Goal: Transaction & Acquisition: Purchase product/service

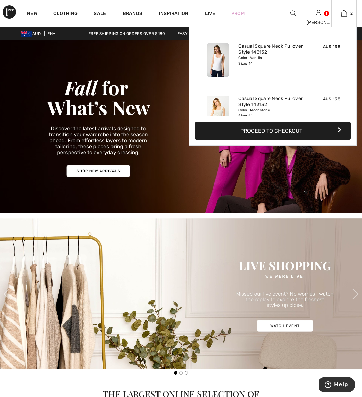
click at [290, 131] on button "Proceed to Checkout" at bounding box center [273, 131] width 156 height 18
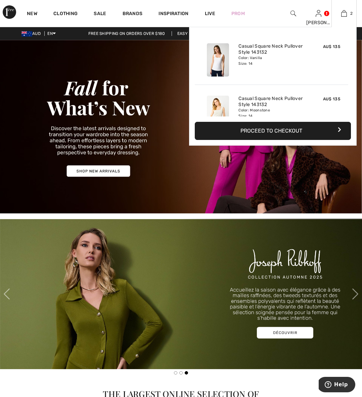
click at [287, 131] on button "Proceed to Checkout" at bounding box center [273, 131] width 156 height 18
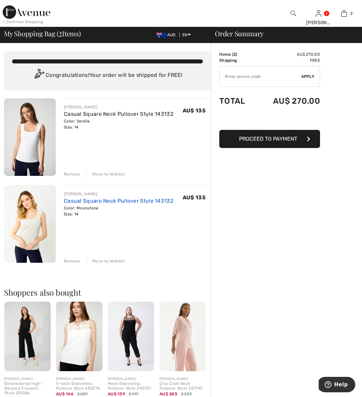
click at [87, 202] on link "Casual Square Neck Pullover Style 143132" at bounding box center [118, 201] width 109 height 6
click at [70, 199] on link "Casual Square Neck Pullover Style 143132" at bounding box center [118, 201] width 109 height 6
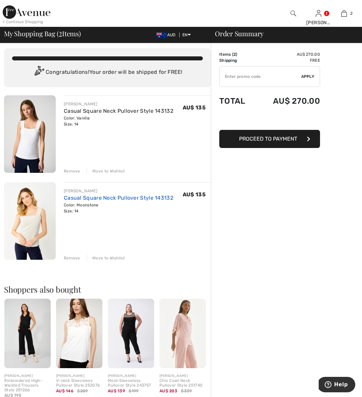
click at [70, 199] on link "Casual Square Neck Pullover Style 143132" at bounding box center [118, 198] width 109 height 6
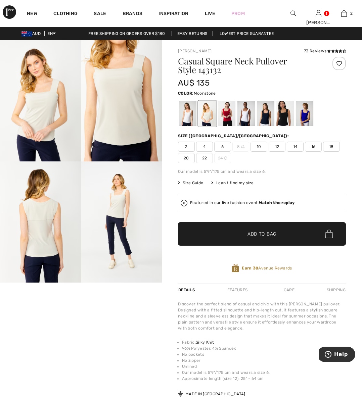
click at [296, 146] on span "14" at bounding box center [295, 147] width 17 height 10
click at [258, 235] on span "Add to Bag" at bounding box center [262, 234] width 29 height 7
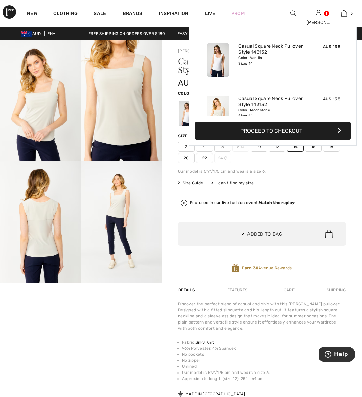
scroll to position [73, 0]
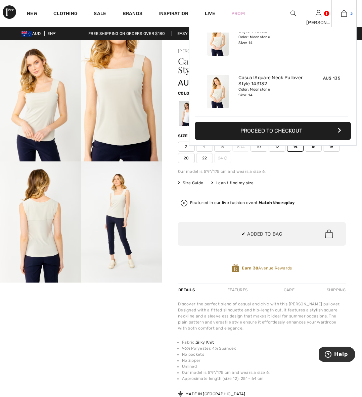
click at [343, 14] on img at bounding box center [344, 13] width 6 height 8
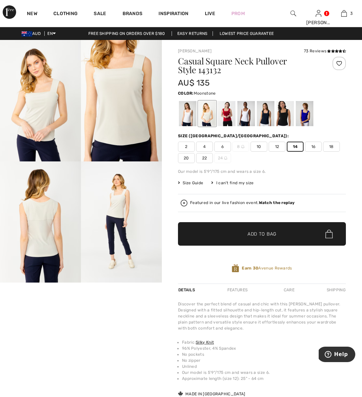
drag, startPoint x: 286, startPoint y: 131, endPoint x: 282, endPoint y: 130, distance: 3.7
click at [286, 131] on button "Proceed to Checkout" at bounding box center [273, 131] width 156 height 18
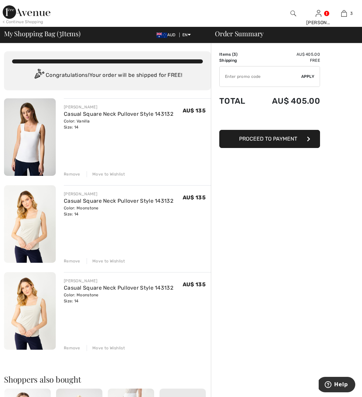
drag, startPoint x: 284, startPoint y: 137, endPoint x: 290, endPoint y: 139, distance: 5.7
click at [284, 137] on span "Proceed to Payment" at bounding box center [268, 139] width 58 height 6
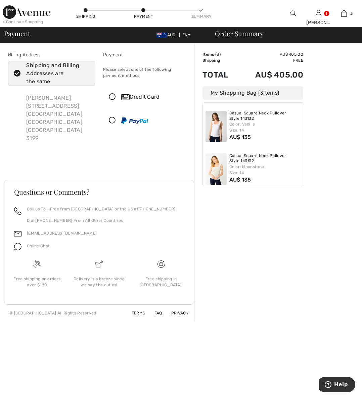
click at [48, 103] on div "Lynette Williams 26 Mountain Avenue Frankston south, Victoria, AU 3199" at bounding box center [58, 118] width 74 height 59
click at [113, 96] on icon at bounding box center [112, 97] width 18 height 7
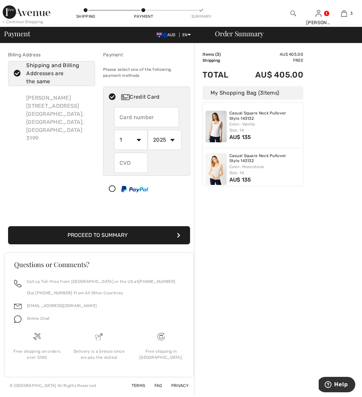
click at [126, 117] on input "text" at bounding box center [146, 117] width 65 height 20
type input "[CREDIT_CARD_NUMBER]"
select select "8"
select select "2028"
type input "327"
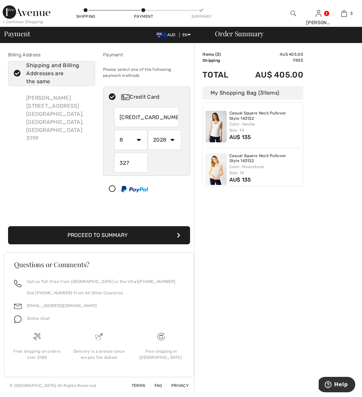
click at [121, 235] on button "Proceed to Summary" at bounding box center [99, 235] width 182 height 18
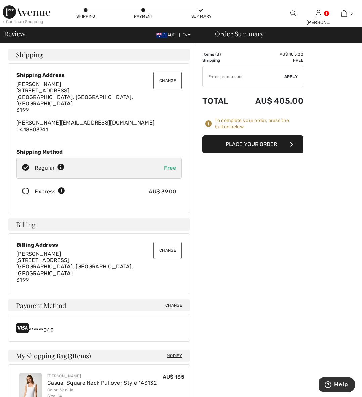
click at [166, 81] on button "Change" at bounding box center [167, 80] width 28 height 17
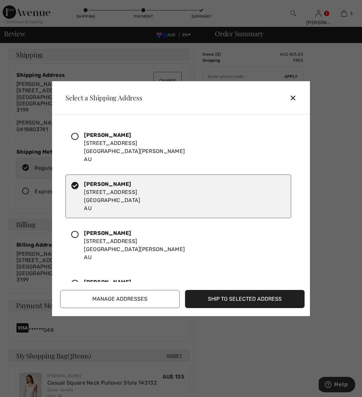
click at [109, 147] on div "Lyn Williams 50 Lakewood Boulevard Carrum Downs, Victoria, 3201 AU" at bounding box center [134, 147] width 101 height 32
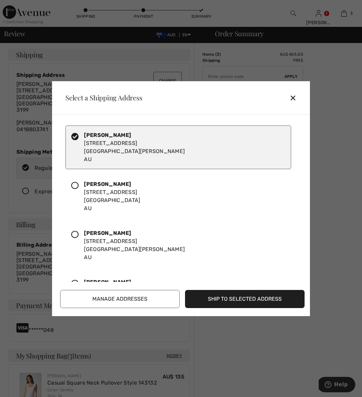
drag, startPoint x: 232, startPoint y: 300, endPoint x: 224, endPoint y: 298, distance: 8.6
click at [232, 300] on button "Ship to Selected Address" at bounding box center [245, 299] width 120 height 18
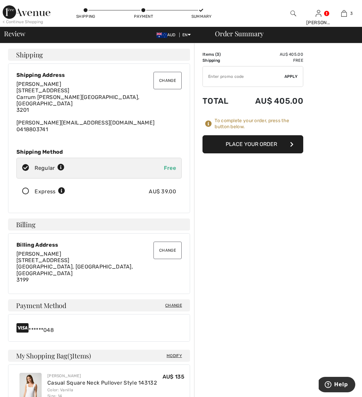
click at [257, 145] on button "Place Your Order" at bounding box center [253, 144] width 101 height 18
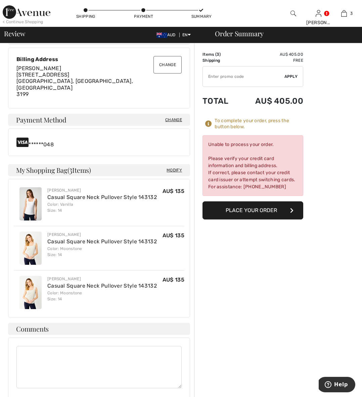
scroll to position [187, 0]
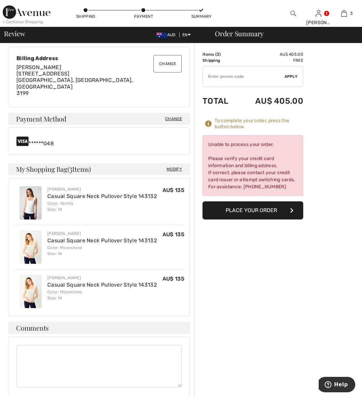
click at [174, 116] on span "Change" at bounding box center [173, 119] width 17 height 6
click at [48, 136] on div "******048" at bounding box center [98, 141] width 165 height 11
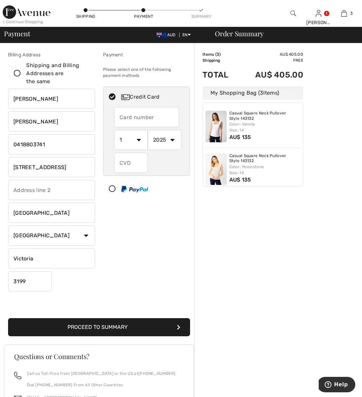
click at [152, 121] on input "text" at bounding box center [146, 117] width 65 height 20
radio input "true"
type input "[CREDIT_CARD_NUMBER]"
select select "8"
radio input "true"
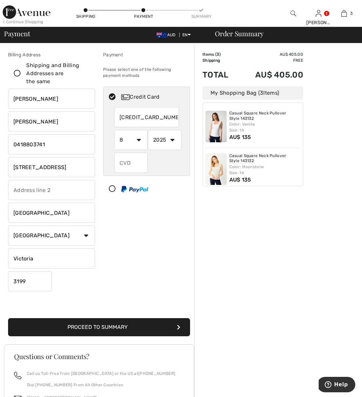
select select "2028"
radio input "true"
type input "327"
click at [166, 169] on div "327" at bounding box center [146, 163] width 65 height 20
radio input "true"
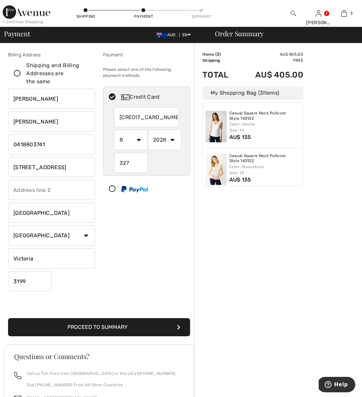
click at [108, 327] on button "Proceed to Summary" at bounding box center [99, 327] width 182 height 18
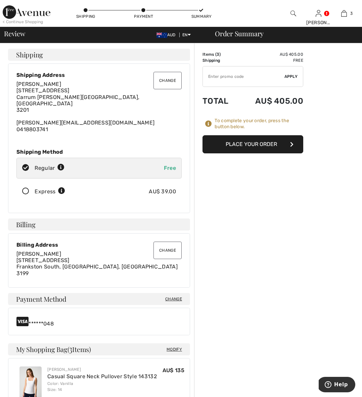
click at [264, 145] on button "Place Your Order" at bounding box center [253, 144] width 101 height 18
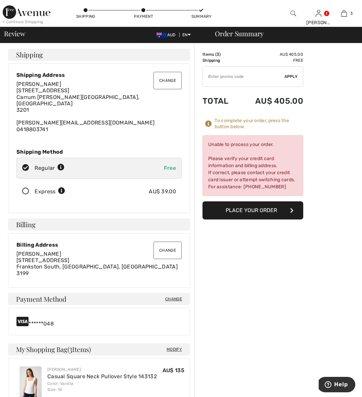
click at [173, 296] on span "Change" at bounding box center [173, 299] width 17 height 6
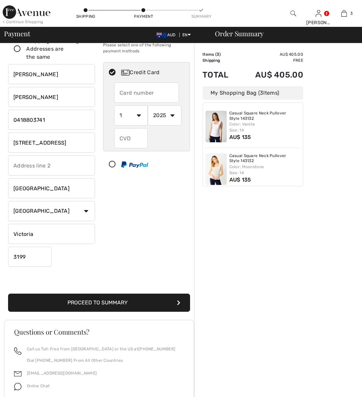
click at [136, 94] on input "text" at bounding box center [146, 93] width 65 height 20
radio input "true"
type input "[CREDIT_CARD_NUMBER]"
select select "12"
radio input "true"
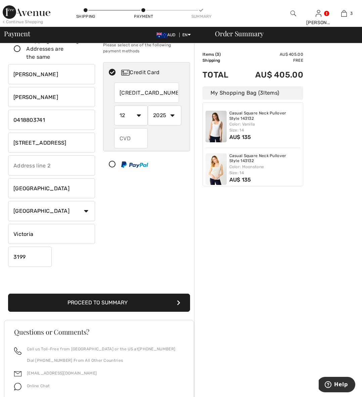
select select "2028"
radio input "true"
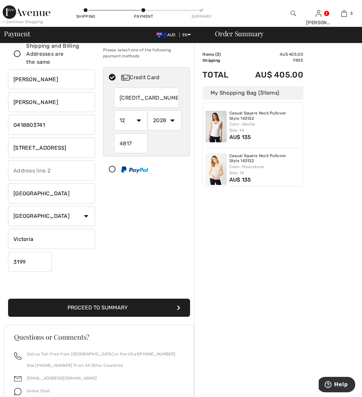
scroll to position [19, 0]
type input "4817"
click at [127, 309] on button "Proceed to Summary" at bounding box center [99, 308] width 182 height 18
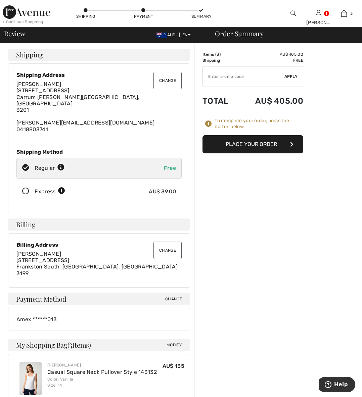
click at [249, 145] on button "Place Your Order" at bounding box center [253, 144] width 101 height 18
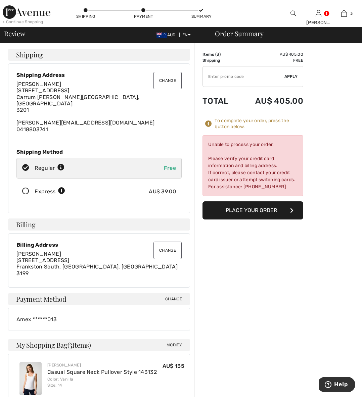
click at [170, 244] on button "Change" at bounding box center [167, 250] width 28 height 17
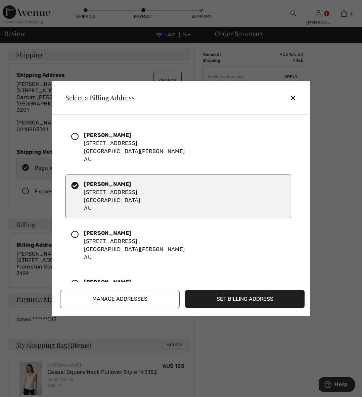
click at [108, 146] on div "Lyn Williams 50 Lakewood Boulevard Carrum Downs, Victoria, 3201 AU" at bounding box center [134, 147] width 101 height 32
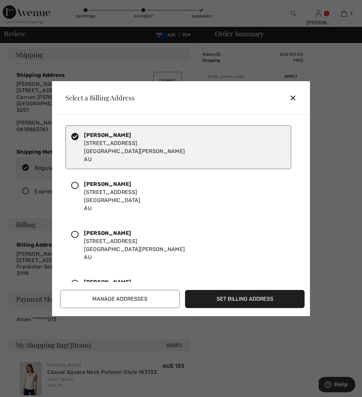
click at [223, 299] on button "Set Billing Address" at bounding box center [245, 299] width 120 height 18
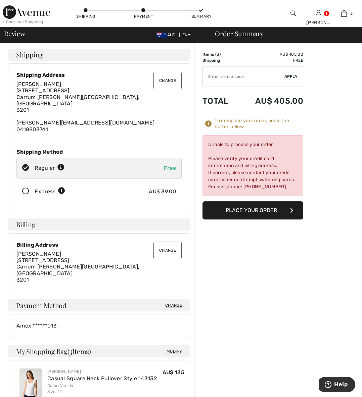
click at [252, 210] on button "Place Your Order" at bounding box center [253, 211] width 101 height 18
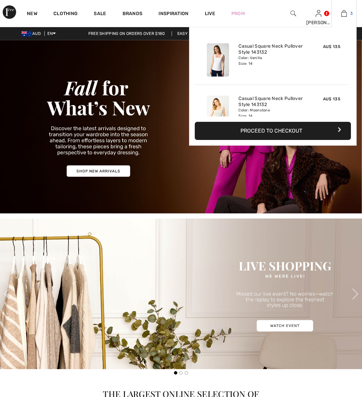
click at [344, 14] on img at bounding box center [344, 13] width 6 height 8
click at [279, 129] on button "Proceed to Checkout" at bounding box center [273, 131] width 156 height 18
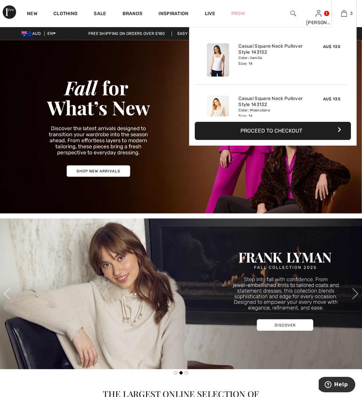
click at [275, 131] on button "Proceed to Checkout" at bounding box center [273, 131] width 156 height 18
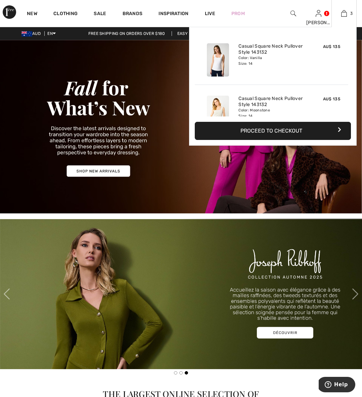
click at [275, 131] on button "Proceed to Checkout" at bounding box center [273, 131] width 156 height 18
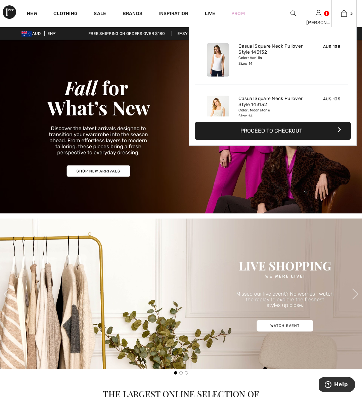
click at [275, 131] on button "Proceed to Checkout" at bounding box center [273, 131] width 156 height 18
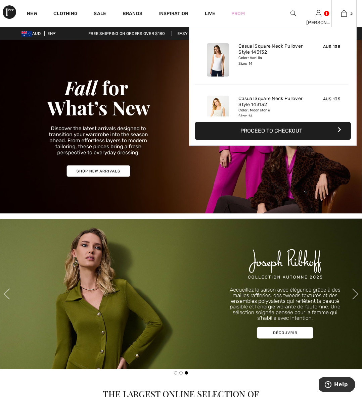
click at [279, 130] on button "Proceed to Checkout" at bounding box center [273, 131] width 156 height 18
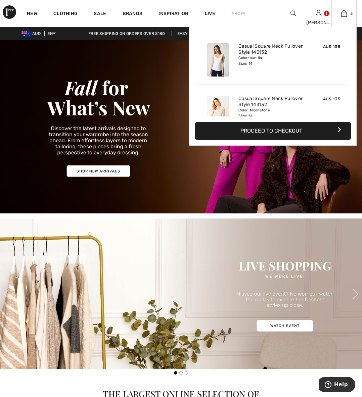
click at [286, 130] on button "Proceed to Checkout" at bounding box center [273, 131] width 156 height 18
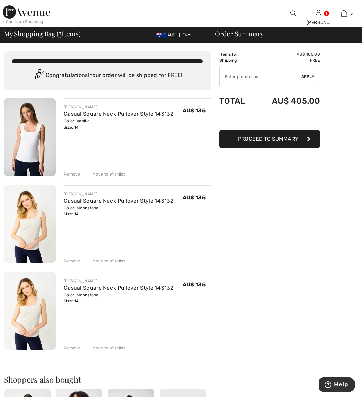
click at [267, 139] on span "Proceed to Summary" at bounding box center [268, 139] width 60 height 6
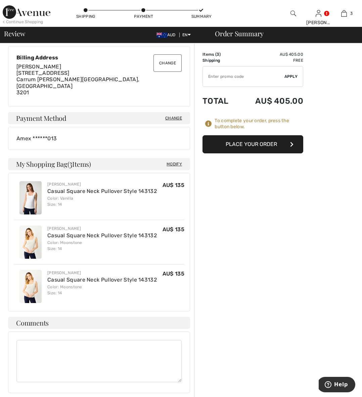
scroll to position [146, 0]
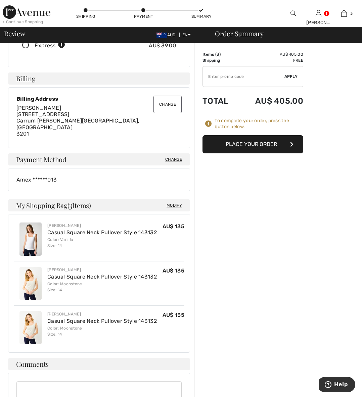
click at [254, 144] on button "Place Your Order" at bounding box center [253, 144] width 101 height 18
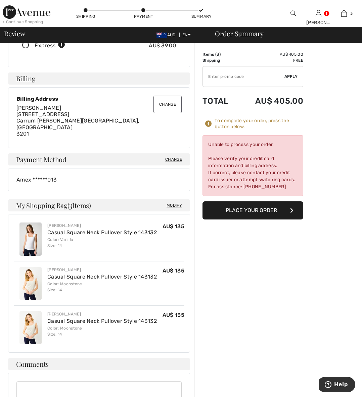
click at [168, 98] on button "Change" at bounding box center [167, 104] width 28 height 17
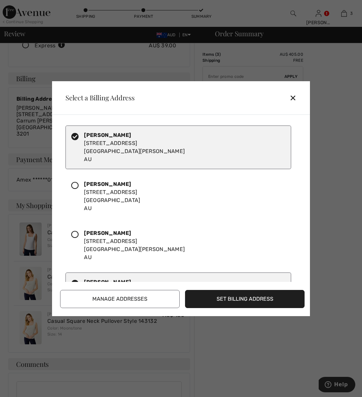
click at [75, 184] on icon at bounding box center [74, 185] width 7 height 7
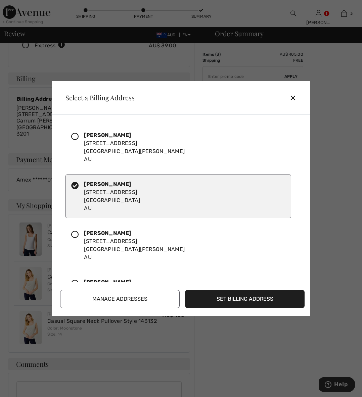
click at [228, 299] on button "Set Billing Address" at bounding box center [245, 299] width 120 height 18
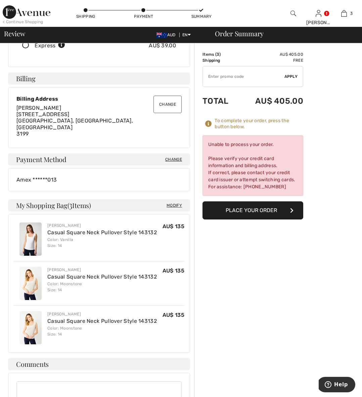
click at [260, 208] on button "Place Your Order" at bounding box center [253, 211] width 101 height 18
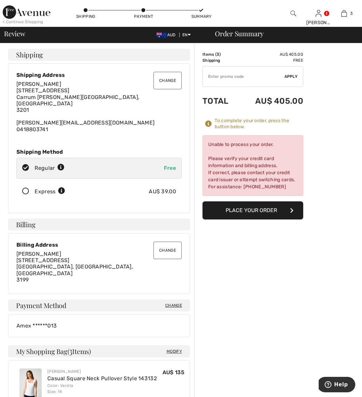
scroll to position [0, 0]
click at [175, 303] on span "Change" at bounding box center [173, 306] width 17 height 6
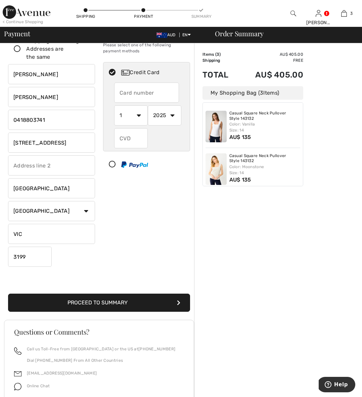
click at [142, 96] on input "text" at bounding box center [146, 93] width 65 height 20
radio input "true"
type input "[CREDIT_CARD_NUMBER]"
select select "8"
radio input "true"
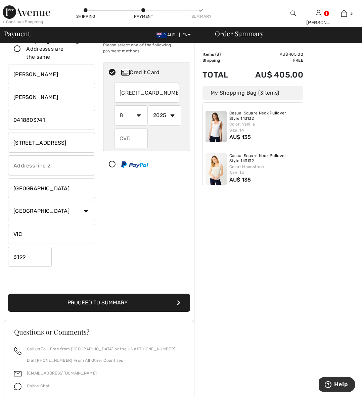
select select "2028"
radio input "true"
type input "327"
click at [109, 303] on button "Proceed to Summary" at bounding box center [99, 303] width 182 height 18
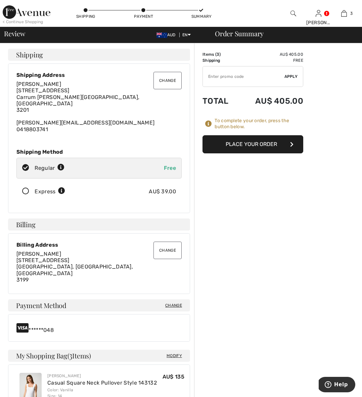
click at [258, 144] on button "Place Your Order" at bounding box center [253, 144] width 101 height 18
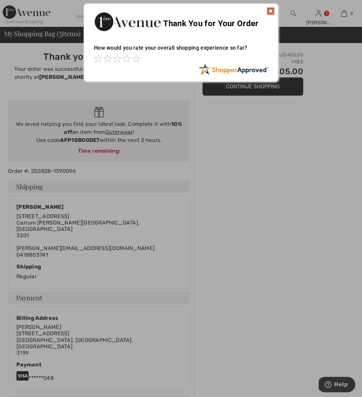
click at [272, 10] on img at bounding box center [271, 11] width 8 height 8
